Goal: Check status: Check status

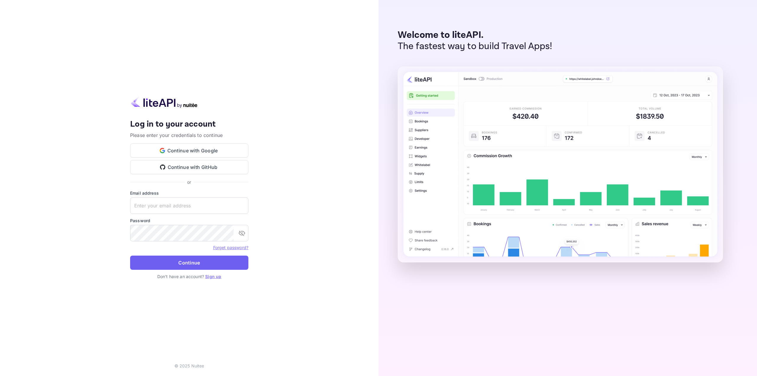
type input "[EMAIL_ADDRESS][DOMAIN_NAME]"
click at [182, 257] on button "Continue" at bounding box center [189, 263] width 118 height 14
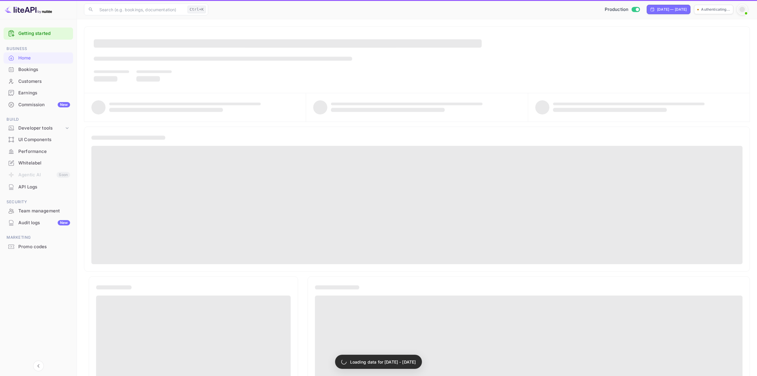
click at [28, 70] on div "Bookings" at bounding box center [44, 69] width 52 height 7
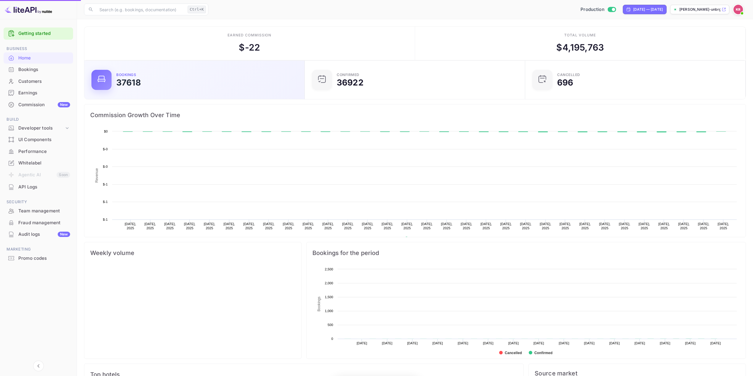
click at [29, 67] on div "Bookings" at bounding box center [44, 69] width 52 height 7
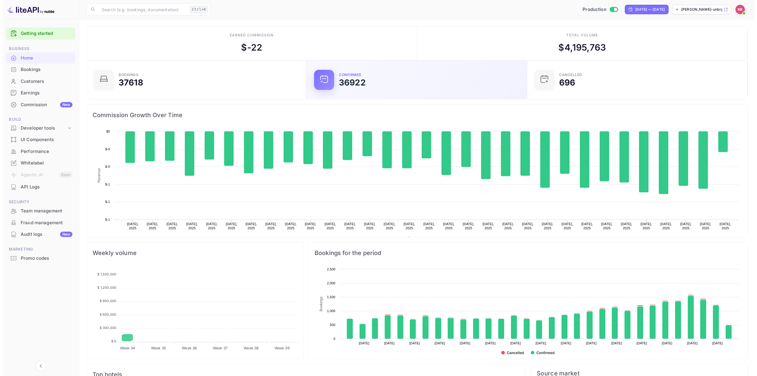
scroll to position [92, 212]
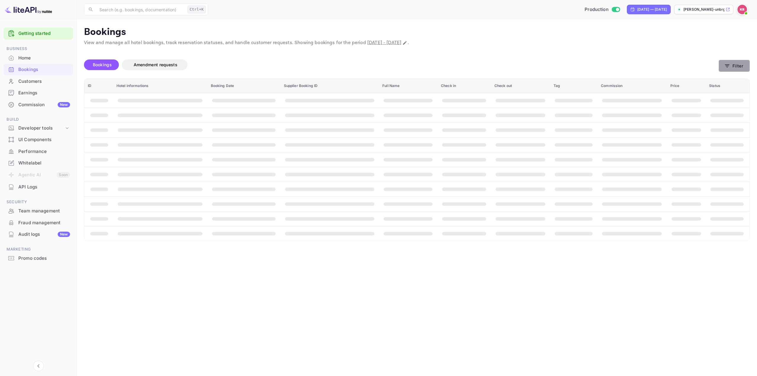
click at [734, 64] on button "Filter" at bounding box center [734, 66] width 31 height 12
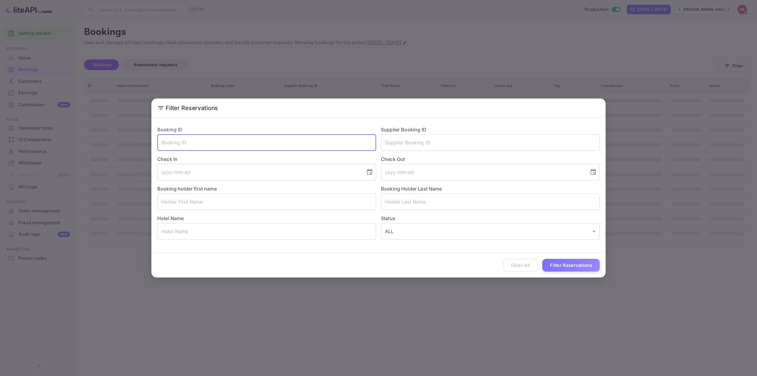
click at [338, 145] on input "text" at bounding box center [266, 142] width 219 height 17
paste input "zDb8E7bEj"
type input "zDb8E7bEj"
click at [566, 267] on button "Filter Reservations" at bounding box center [570, 265] width 57 height 13
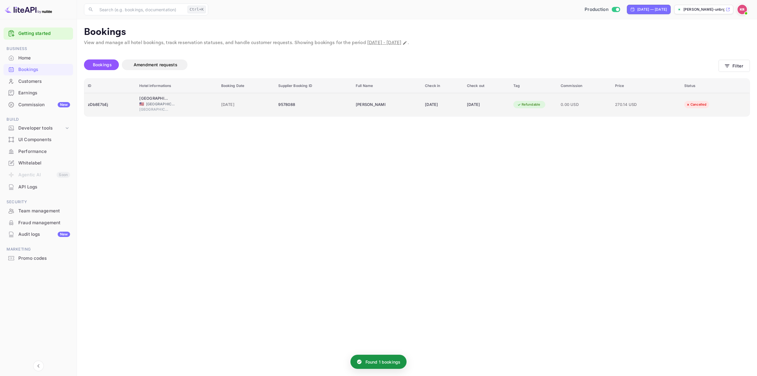
click at [427, 100] on div "[DATE]" at bounding box center [442, 104] width 35 height 9
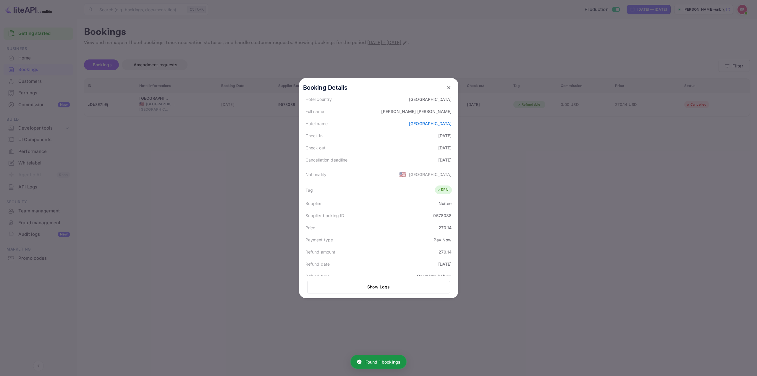
scroll to position [89, 0]
click at [545, 167] on div at bounding box center [378, 188] width 757 height 376
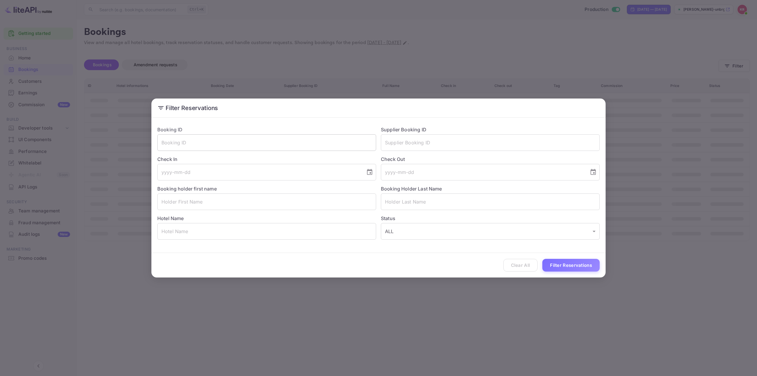
click at [209, 145] on input "text" at bounding box center [266, 142] width 219 height 17
paste input "xV4ngOAPp"
type input "xV4ngOAPp"
drag, startPoint x: 580, startPoint y: 262, endPoint x: 576, endPoint y: 266, distance: 5.7
click at [580, 262] on button "Filter Reservations" at bounding box center [570, 265] width 57 height 13
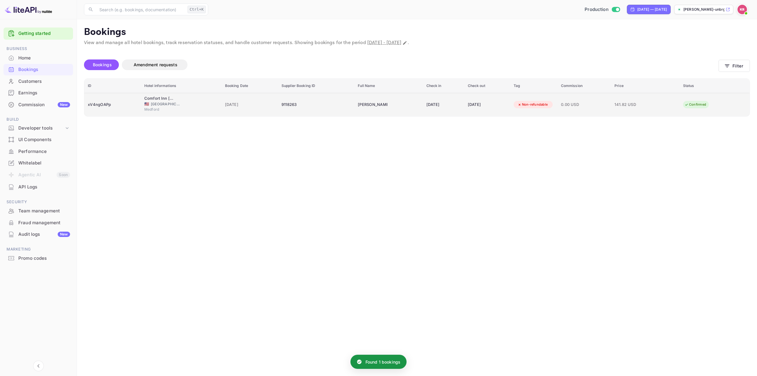
click at [456, 101] on div "27 Aug 2025" at bounding box center [444, 104] width 34 height 9
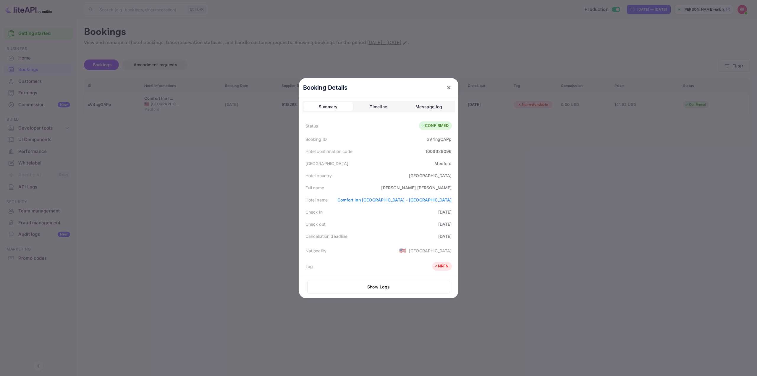
click at [451, 201] on div "Hotel name Comfort Inn Medford - Long Island" at bounding box center [379, 200] width 152 height 12
click at [407, 211] on div "Check in 2025-08-27" at bounding box center [379, 212] width 152 height 12
drag, startPoint x: 372, startPoint y: 199, endPoint x: 468, endPoint y: 199, distance: 96.1
click at [468, 199] on div "Booking Details Summary Timeline Message log Status CONFIRMED Booking ID xV4ngO…" at bounding box center [379, 188] width 178 height 376
copy link "Comfort Inn Medford - Long Island"
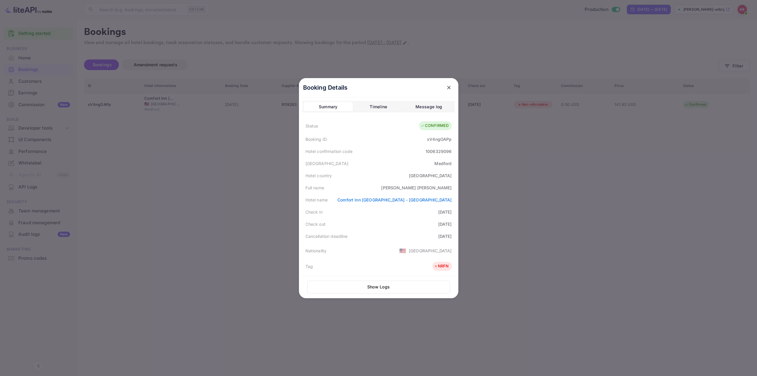
click at [377, 228] on div "Check out 2025-08-28" at bounding box center [379, 224] width 152 height 12
click at [395, 201] on link "Comfort Inn Medford - Long Island" at bounding box center [394, 199] width 114 height 5
click at [534, 164] on div at bounding box center [378, 188] width 757 height 376
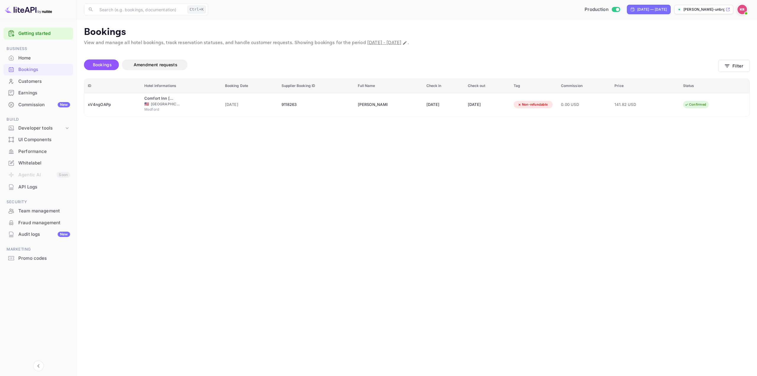
click at [751, 63] on main "Bookings View and manage all hotel bookings, track reservation statuses, and ha…" at bounding box center [417, 197] width 680 height 357
click at [726, 67] on icon "button" at bounding box center [727, 66] width 6 height 6
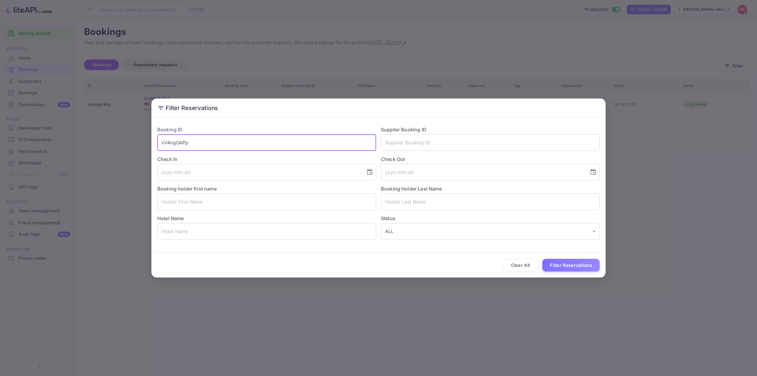
drag, startPoint x: 223, startPoint y: 141, endPoint x: 100, endPoint y: 140, distance: 123.1
click at [108, 140] on div "Filter Reservations Booking ID xV4ngOAPp ​ Supplier Booking ID ​ Check In ​ Che…" at bounding box center [378, 188] width 757 height 376
paste input "NZoyBLgm"
type input "NZoyBLgmp"
click at [570, 268] on button "Filter Reservations" at bounding box center [570, 265] width 57 height 13
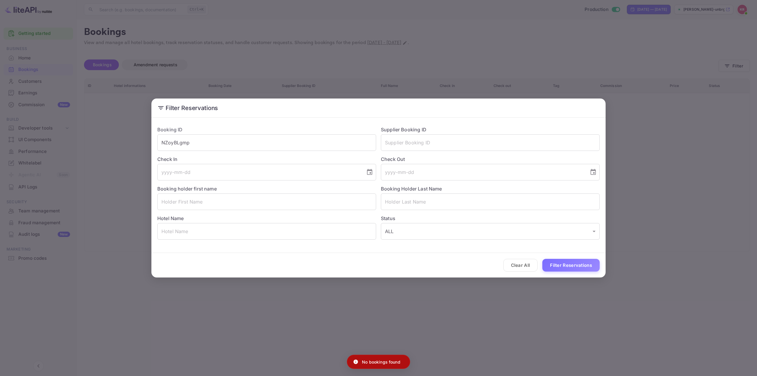
click at [648, 238] on div "Filter Reservations Booking ID NZoyBLgmp ​ Supplier Booking ID ​ Check In ​ Che…" at bounding box center [378, 188] width 757 height 376
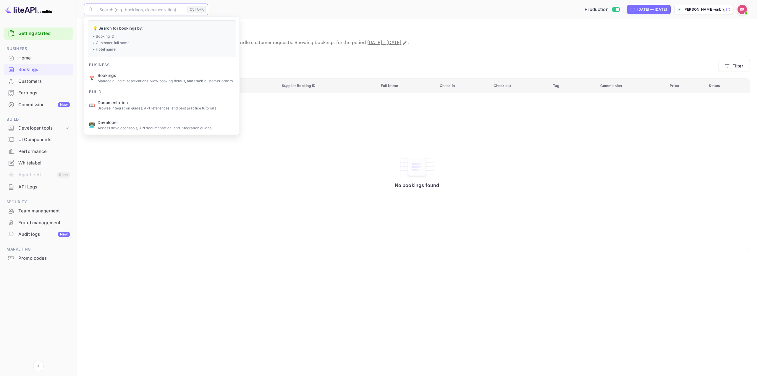
click at [151, 9] on input "text" at bounding box center [140, 10] width 89 height 12
paste input "NZoyBLgmp"
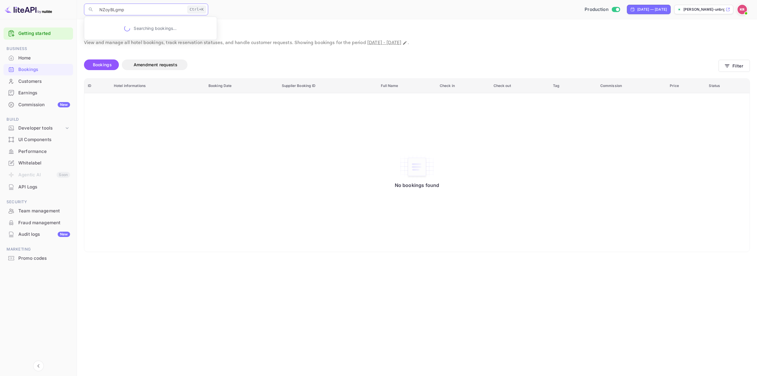
type input "NZoyBLgmp"
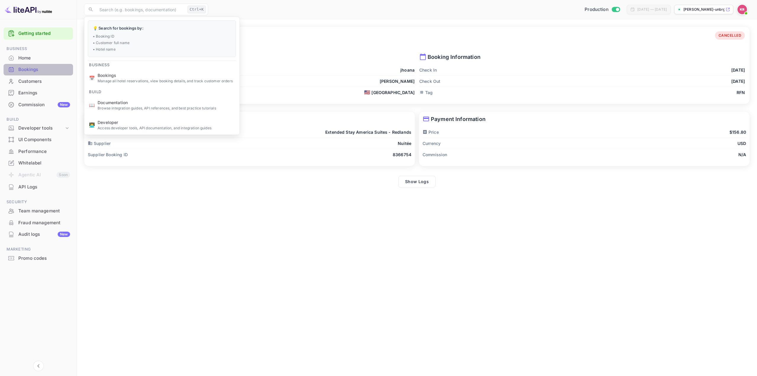
click at [35, 67] on div "Bookings" at bounding box center [44, 69] width 52 height 7
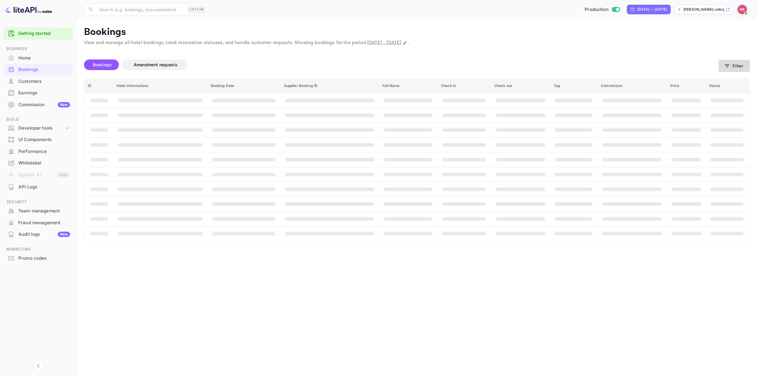
click at [743, 68] on button "Filter" at bounding box center [734, 66] width 31 height 12
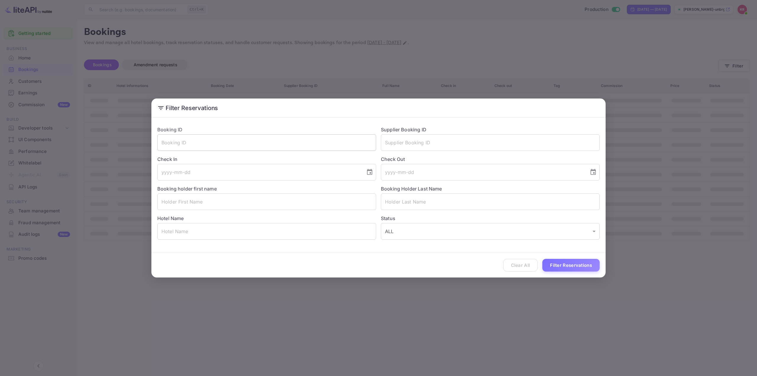
click at [341, 145] on input "text" at bounding box center [266, 142] width 219 height 17
paste input "j17yhtTZM"
type input "j17yhtTZM"
click at [576, 261] on button "Filter Reservations" at bounding box center [570, 265] width 57 height 13
click at [461, 330] on div "Filter Reservations Booking ID j17yhtTZM ​ Supplier Booking ID ​ Check In ​ Che…" at bounding box center [378, 188] width 757 height 376
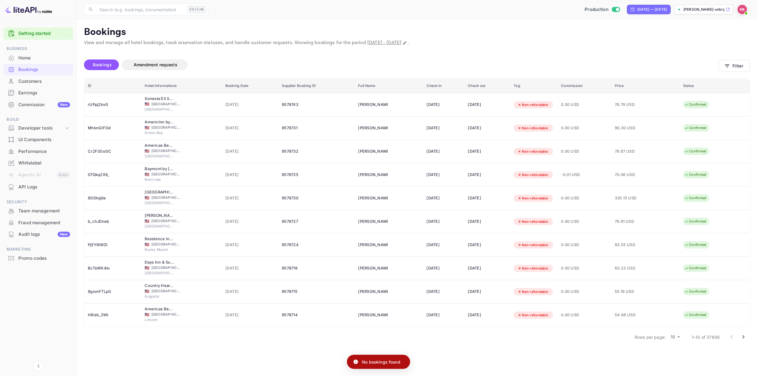
click at [401, 40] on span "[DATE] - [DATE]" at bounding box center [384, 43] width 34 height 6
click at [407, 42] on icon "Change date range" at bounding box center [405, 43] width 5 height 5
select select "7"
select select "2025"
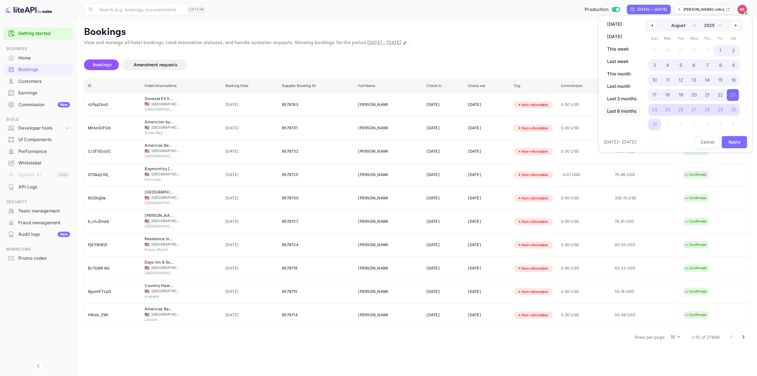
click at [622, 111] on span "Last 6 months" at bounding box center [622, 111] width 37 height 10
select select "2"
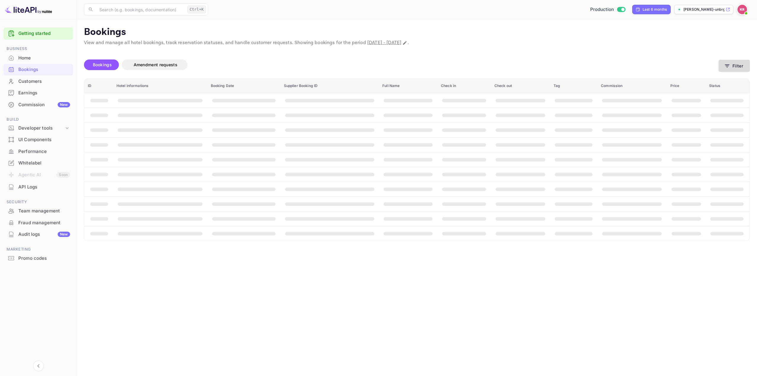
click at [730, 66] on icon "button" at bounding box center [727, 66] width 6 height 6
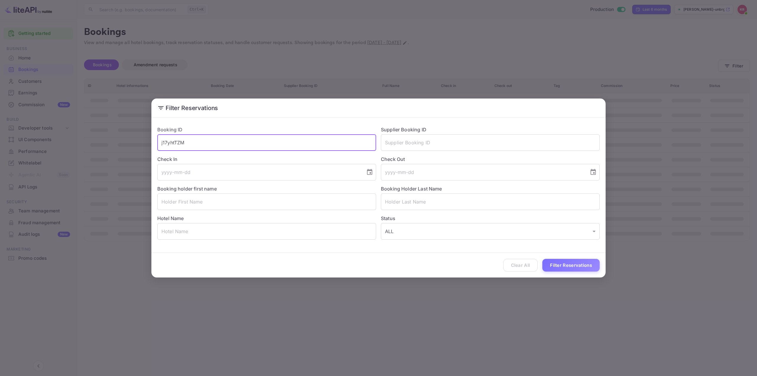
click at [342, 144] on input "j17yhtTZM" at bounding box center [266, 142] width 219 height 17
paste input "j17yhtTZM"
drag, startPoint x: 222, startPoint y: 144, endPoint x: 82, endPoint y: 141, distance: 140.0
click at [84, 141] on div "Filter Reservations Booking ID j17yhtTZMj17yhtTZM ​ Supplier Booking ID ​ Check…" at bounding box center [378, 188] width 757 height 376
paste input "text"
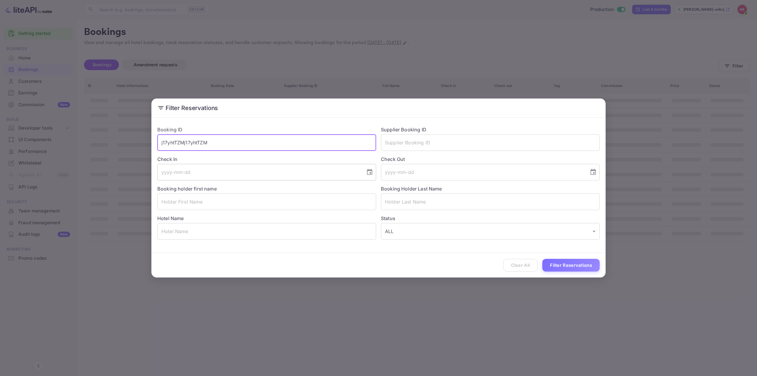
type input "j17yhtTZM"
click at [583, 269] on button "Filter Reservations" at bounding box center [570, 265] width 57 height 13
click at [652, 267] on div "Filter Reservations Booking ID j17yhtTZM ​ Supplier Booking ID ​ Check In ​ Che…" at bounding box center [378, 188] width 757 height 376
